Goal: Task Accomplishment & Management: Use online tool/utility

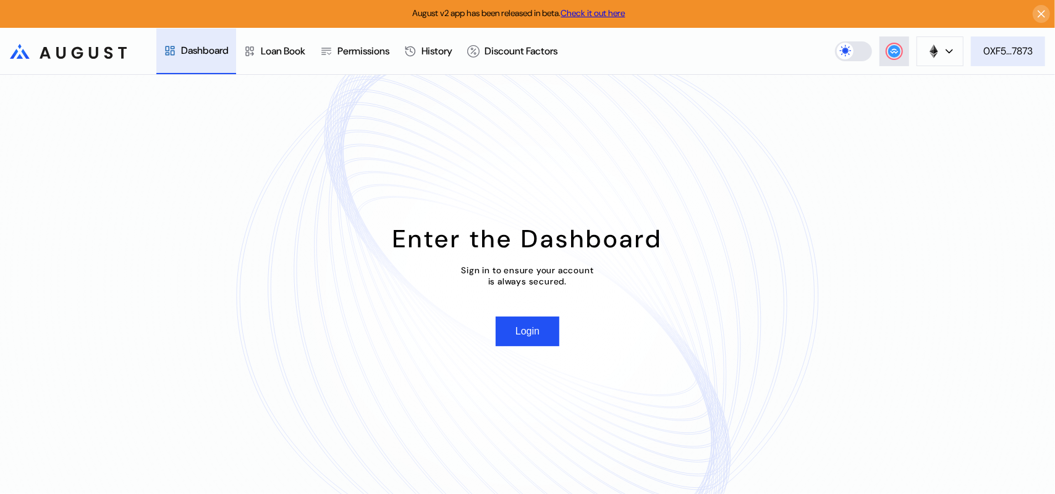
click at [1017, 46] on div "0XF5...7873" at bounding box center [1007, 50] width 49 height 13
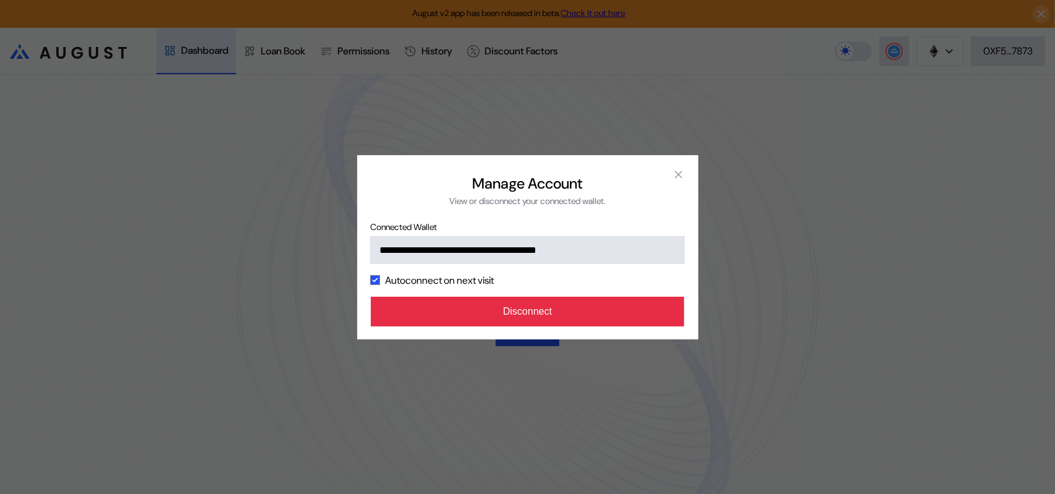
click at [552, 326] on button "Disconnect" at bounding box center [528, 312] width 314 height 30
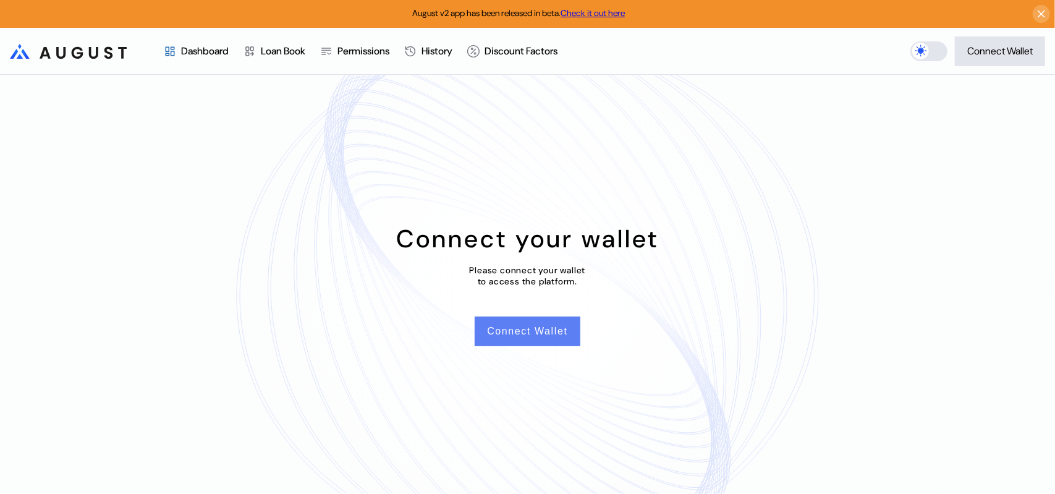
click at [545, 333] on button "Connect Wallet" at bounding box center [527, 331] width 105 height 30
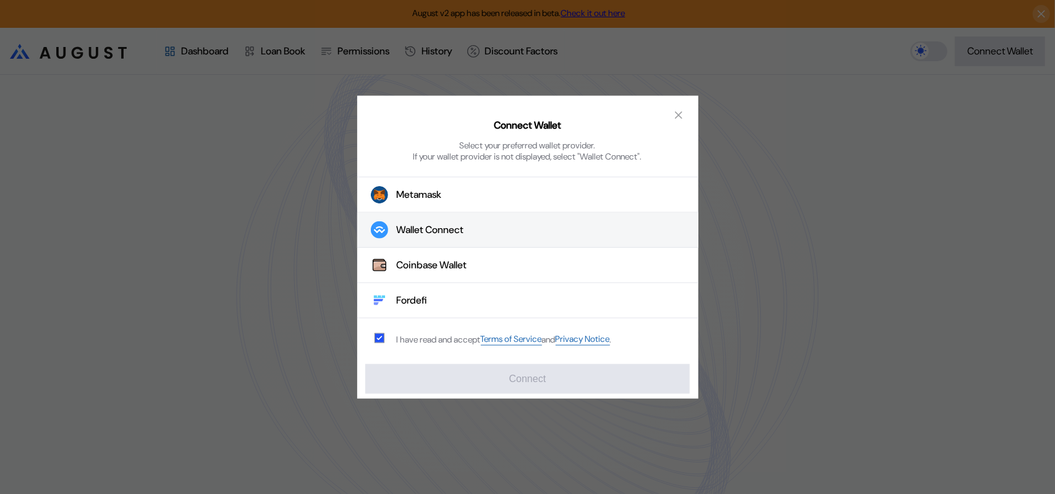
click at [433, 237] on div "Wallet Connect" at bounding box center [430, 230] width 67 height 13
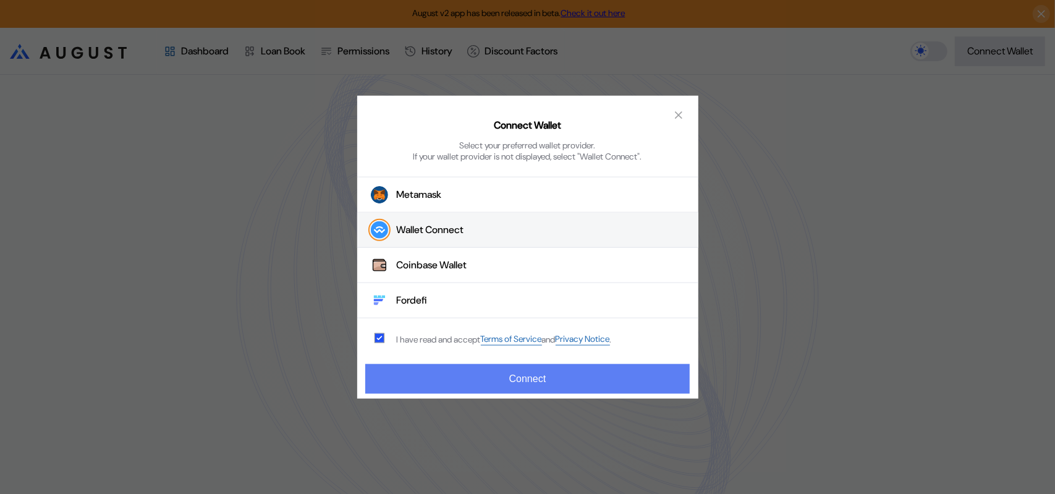
click at [569, 386] on button "Connect" at bounding box center [527, 379] width 324 height 30
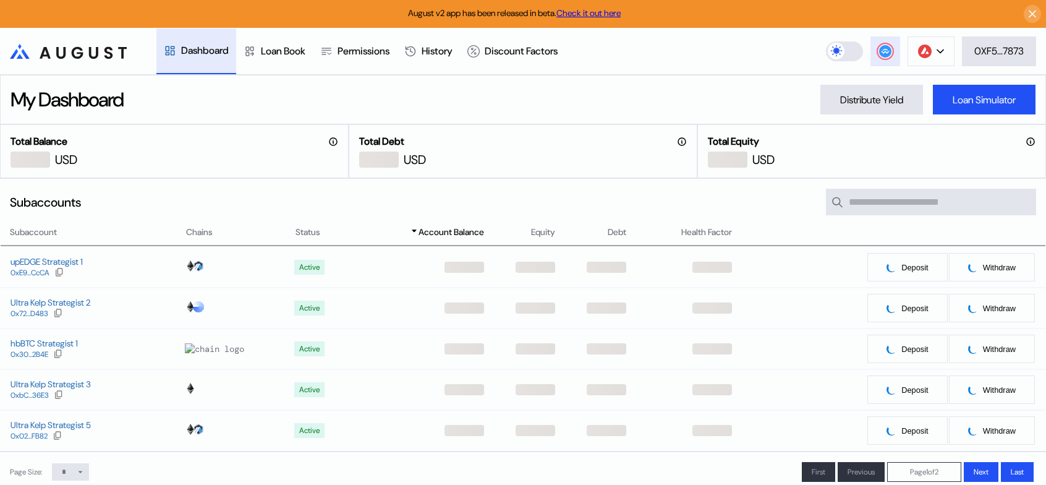
click at [888, 51] on circle at bounding box center [885, 51] width 12 height 12
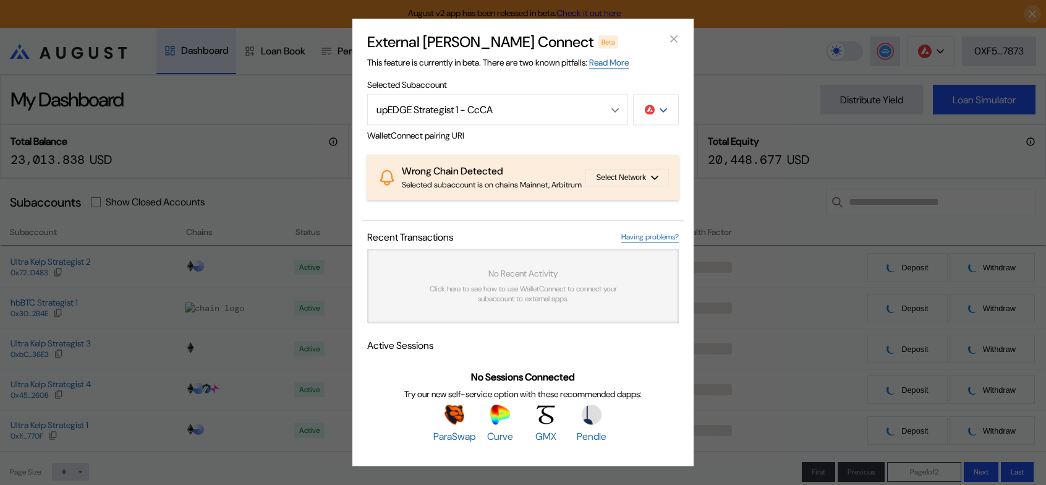
click at [659, 108] on icon "modal" at bounding box center [662, 110] width 7 height 5
click at [636, 130] on button "Ethereum" at bounding box center [616, 145] width 124 height 30
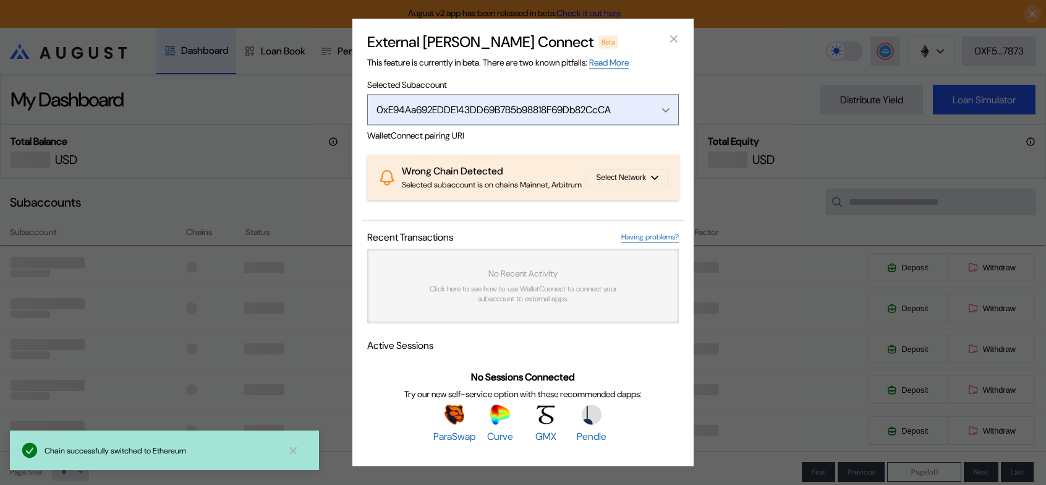
click at [656, 104] on div "Open menu" at bounding box center [663, 109] width 14 height 11
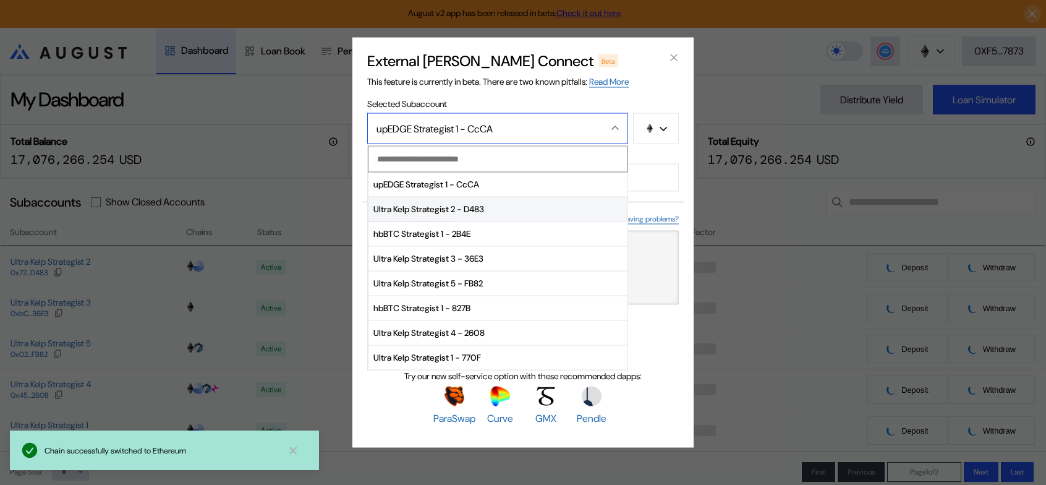
click at [428, 201] on span "Ultra Kelp Strategist 2 - D483" at bounding box center [497, 209] width 259 height 25
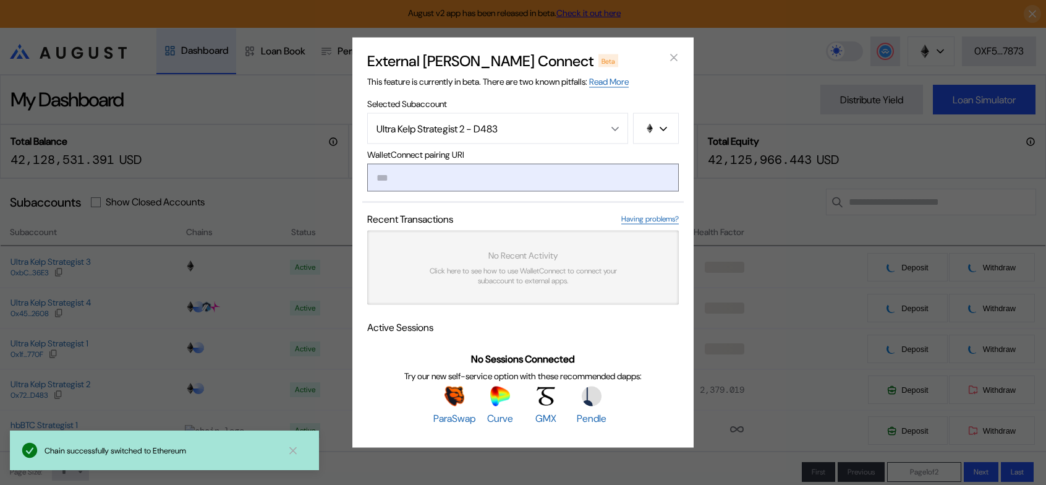
click at [440, 177] on input "modal" at bounding box center [522, 178] width 311 height 28
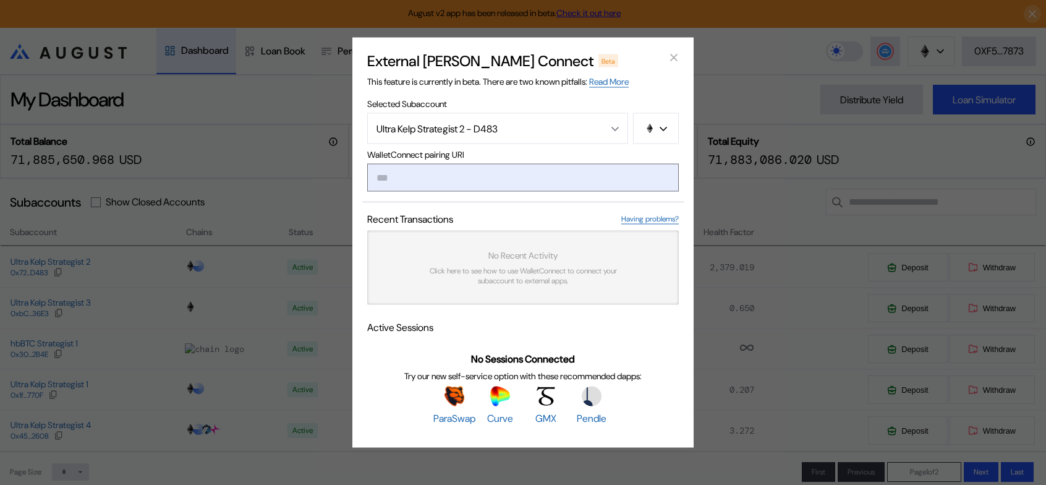
paste input "**********"
type input "**********"
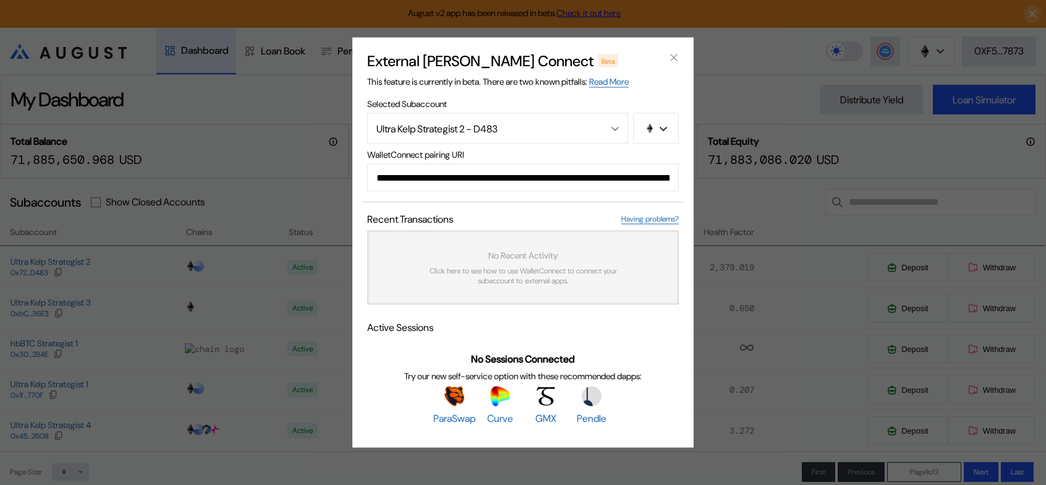
scroll to position [0, 748]
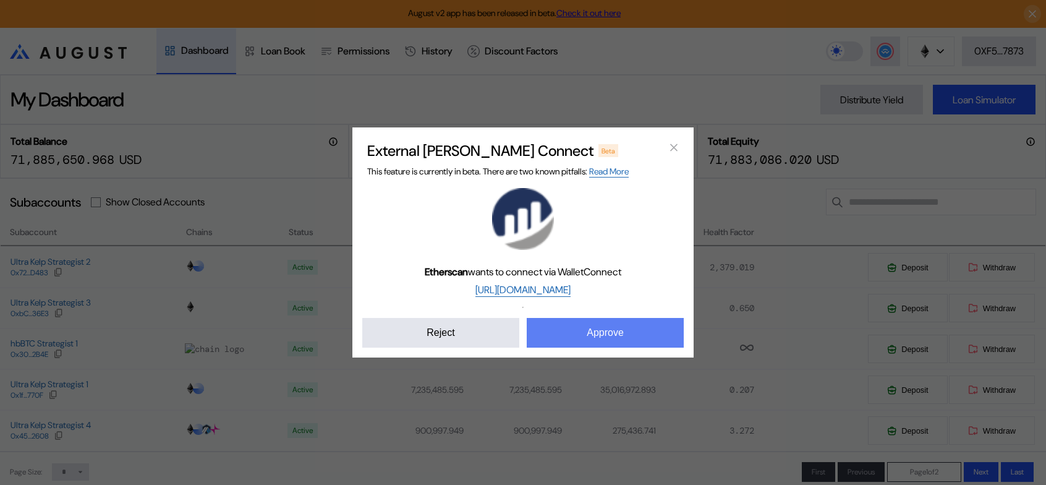
click at [619, 347] on button "Approve" at bounding box center [605, 333] width 157 height 30
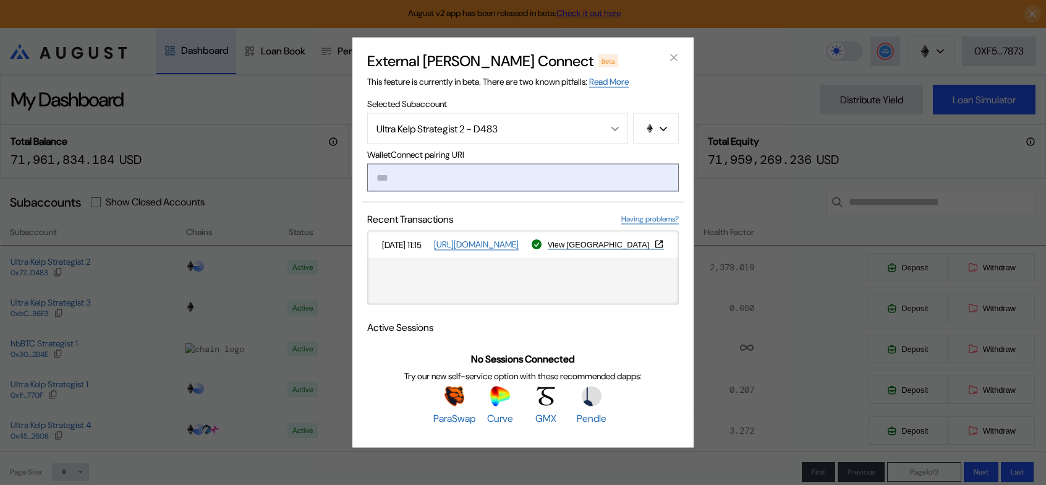
type input "**********"
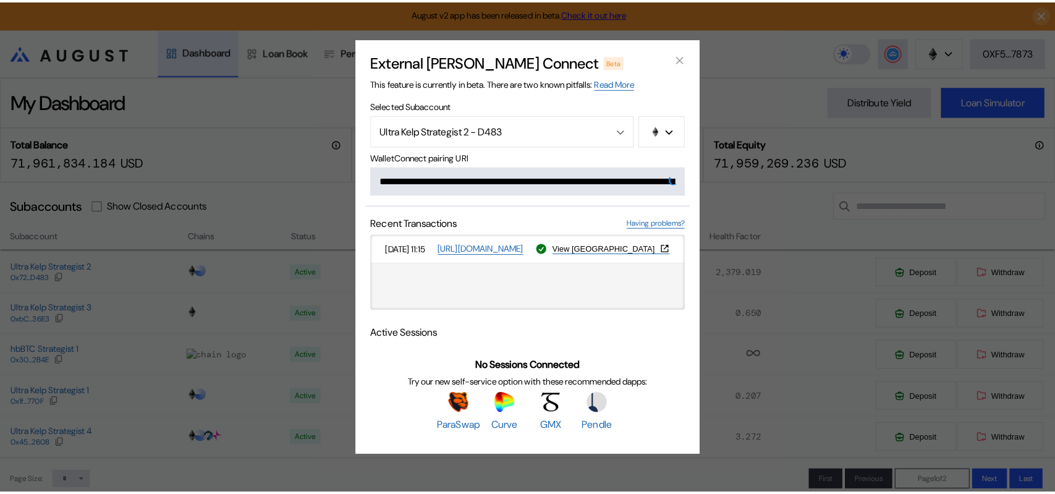
scroll to position [0, 739]
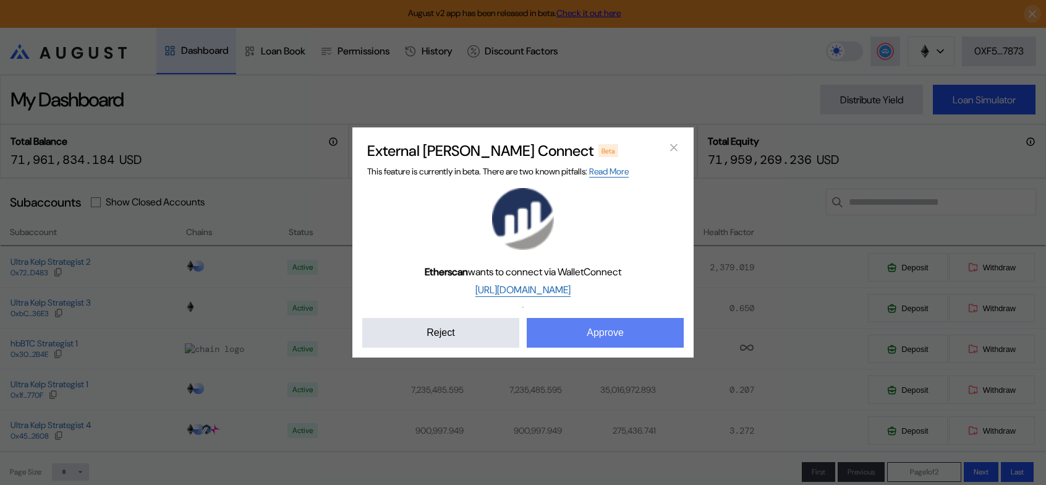
click at [612, 347] on button "Approve" at bounding box center [605, 333] width 157 height 30
